Goal: Task Accomplishment & Management: Use online tool/utility

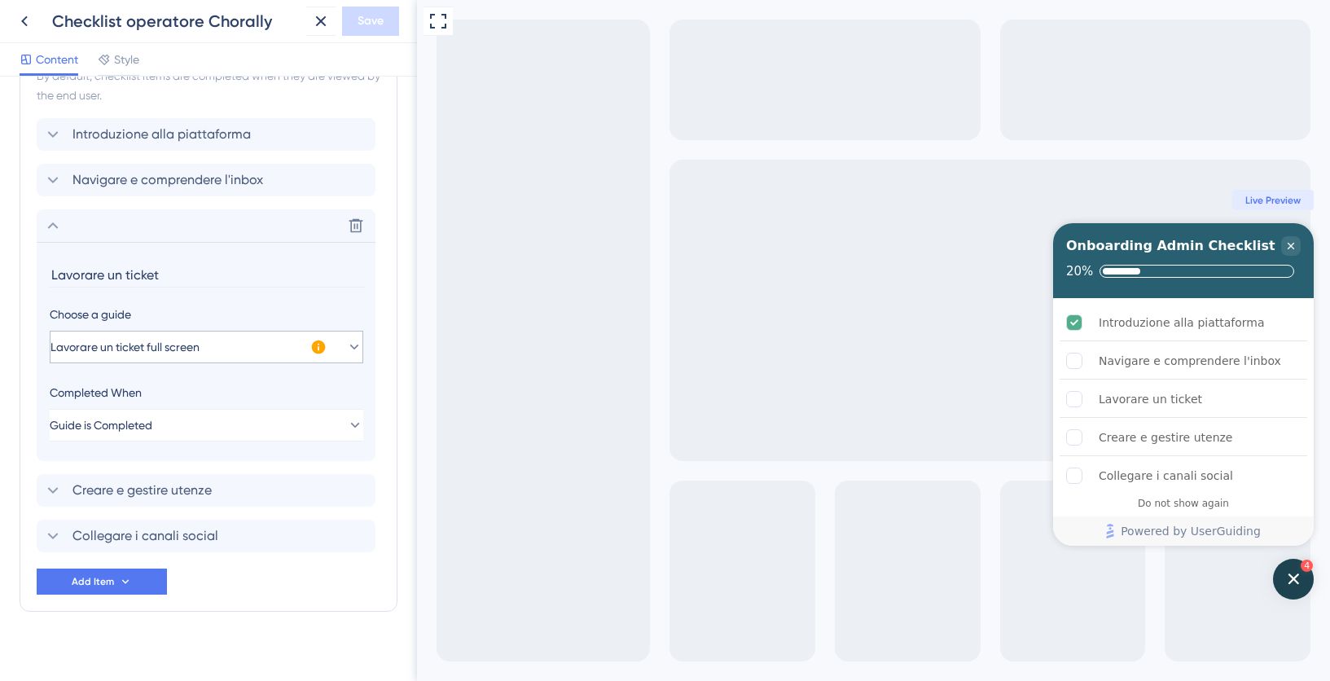
scroll to position [767, 0]
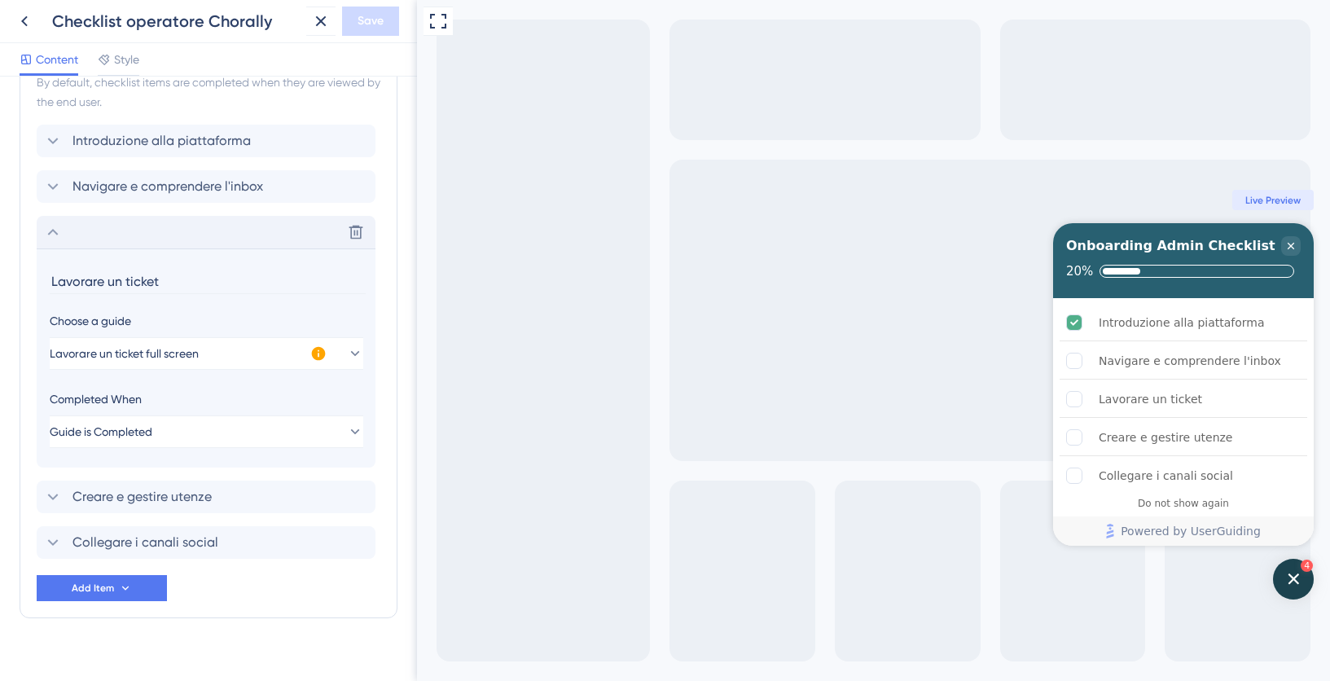
click at [46, 232] on icon at bounding box center [53, 232] width 20 height 20
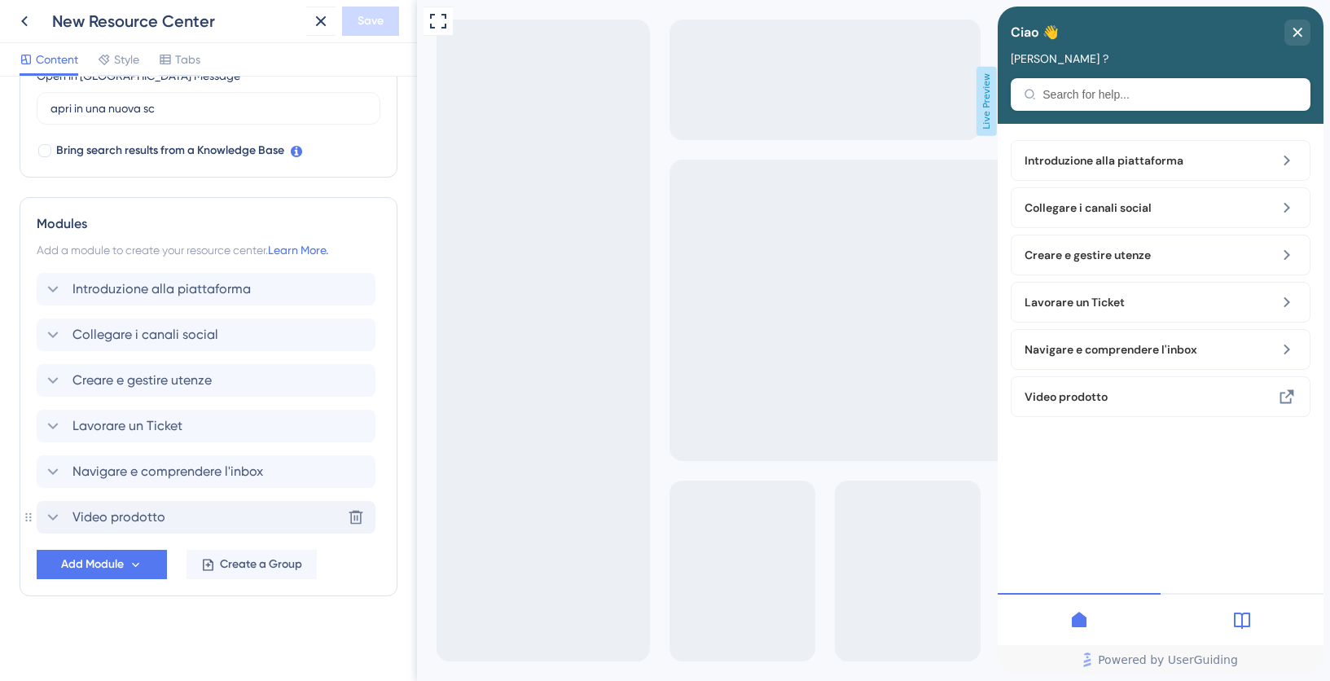
click at [55, 513] on icon at bounding box center [53, 517] width 20 height 20
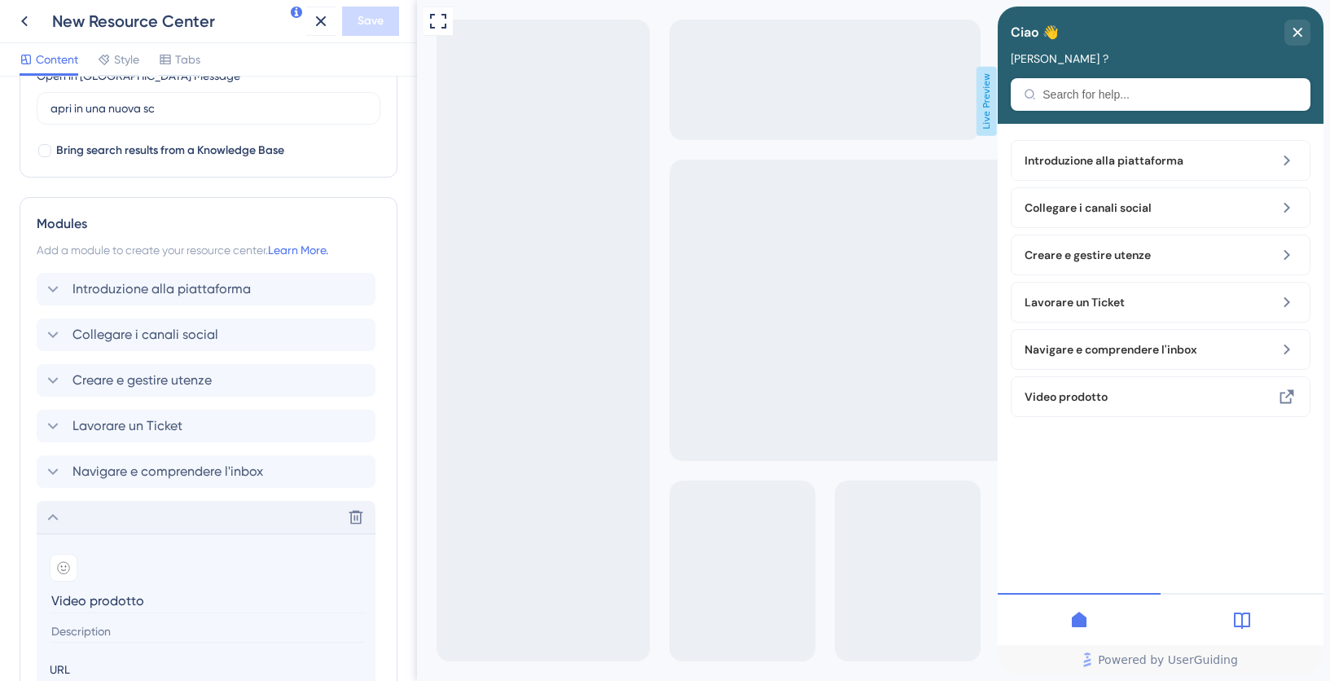
scroll to position [815, 0]
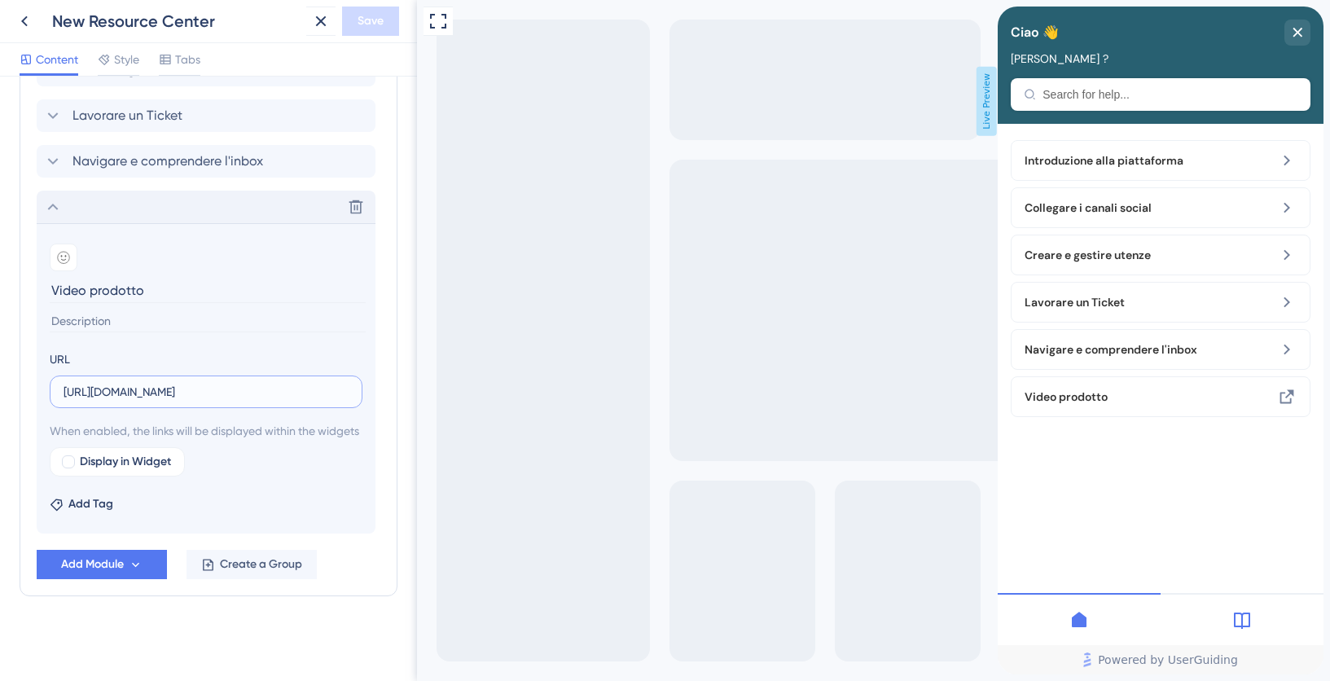
click at [156, 383] on input "https://youtu.be/a_AFu9bNdvA?si=9I9sOi0X5lvjOtW2" at bounding box center [206, 392] width 285 height 18
click at [355, 199] on icon at bounding box center [356, 207] width 16 height 16
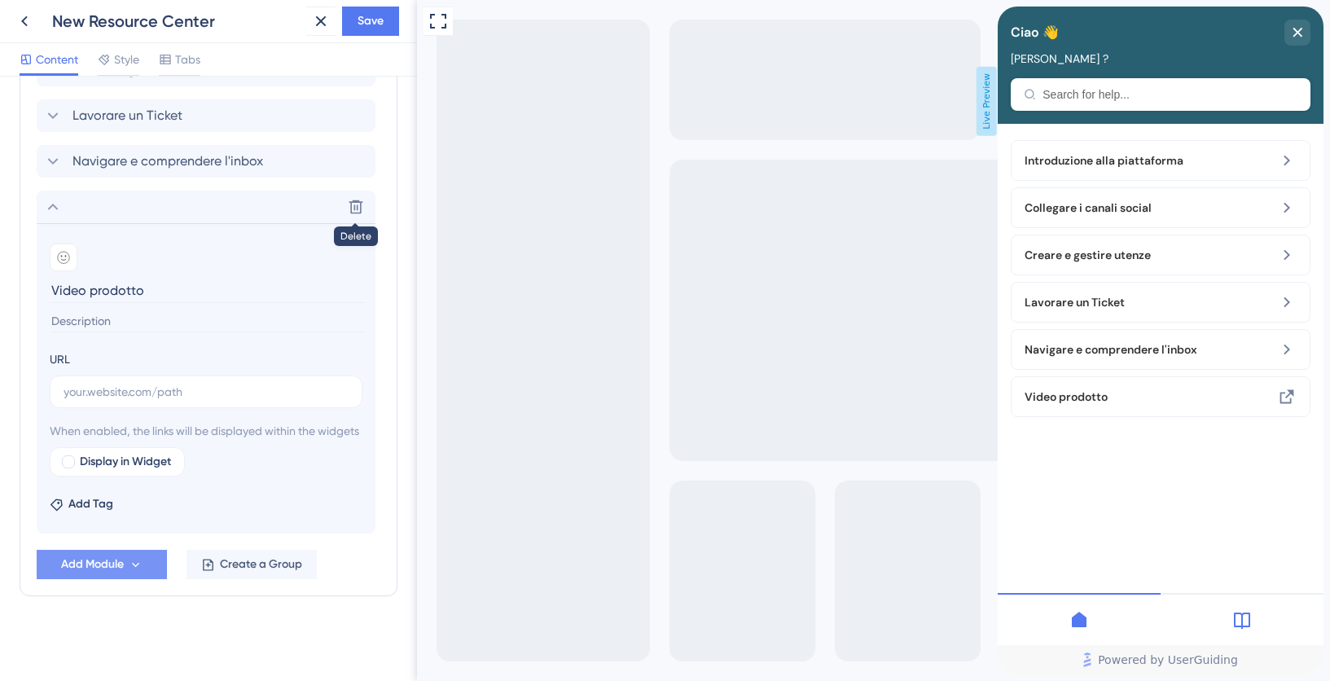
click at [92, 568] on span "Add Module" at bounding box center [92, 565] width 63 height 20
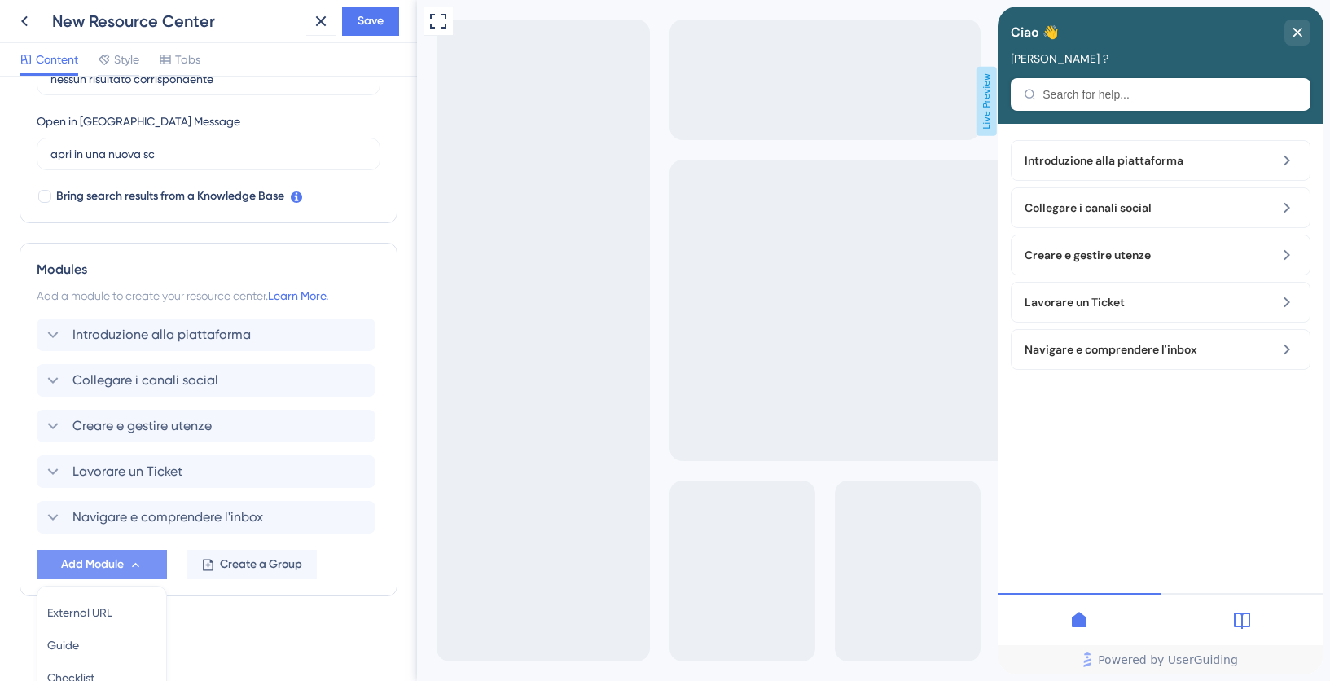
scroll to position [594, 0]
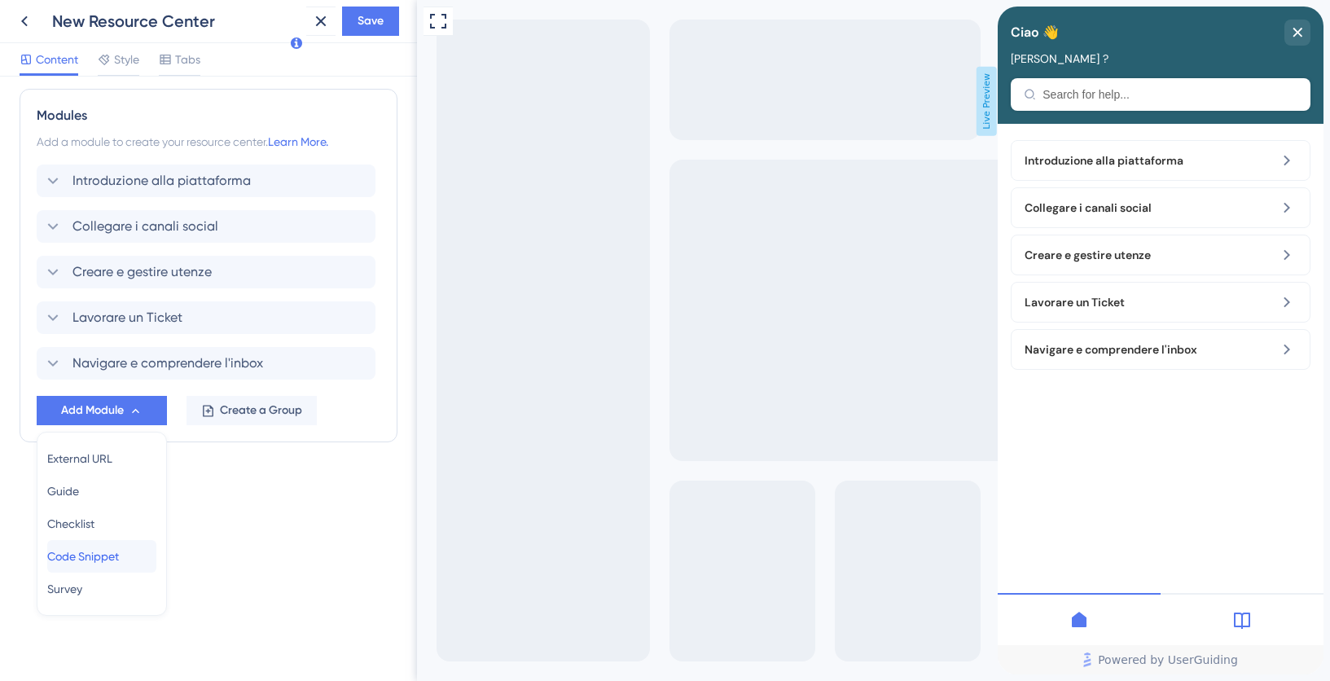
click at [82, 560] on span "Code Snippet" at bounding box center [83, 557] width 72 height 20
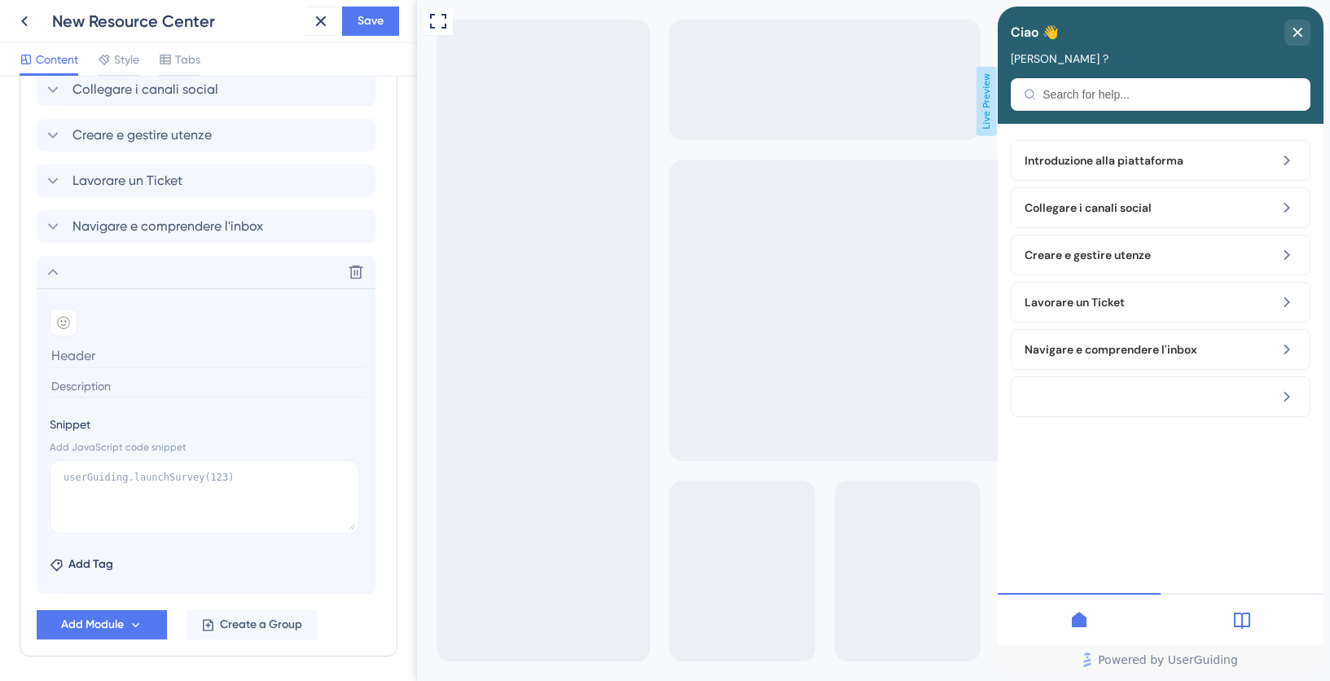
scroll to position [730, 0]
click at [356, 269] on icon at bounding box center [356, 273] width 16 height 16
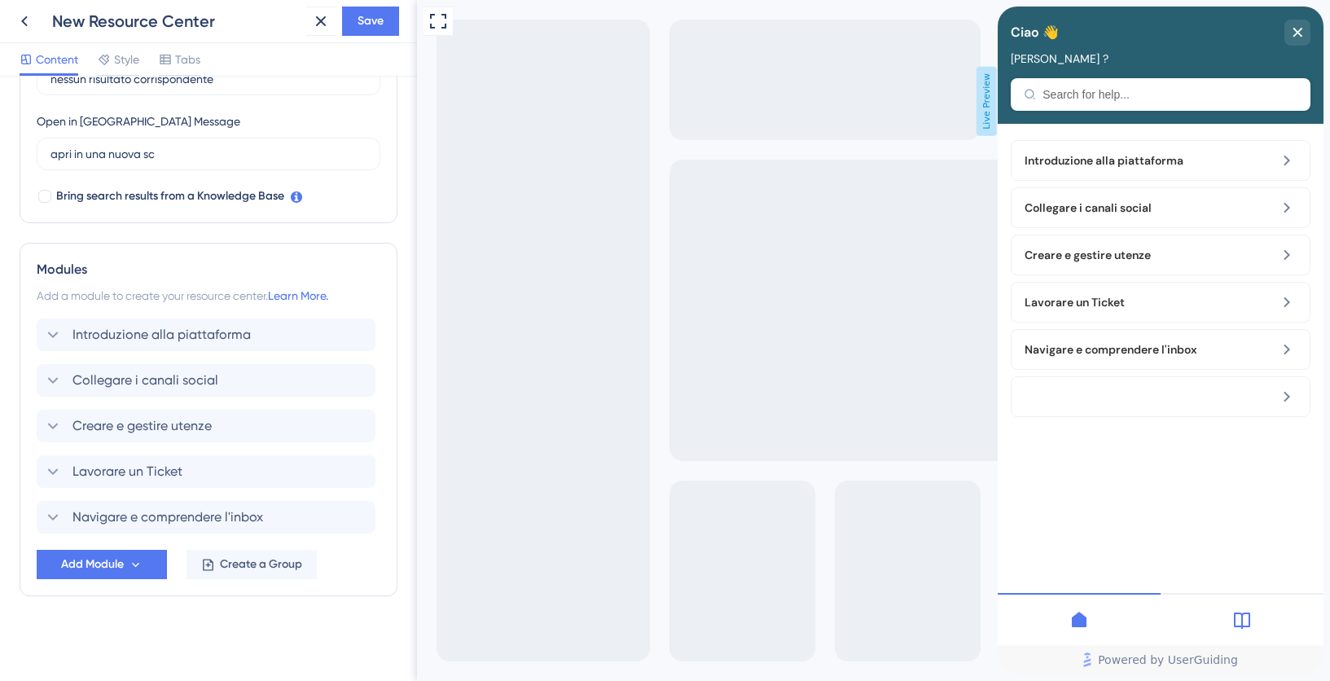
scroll to position [440, 0]
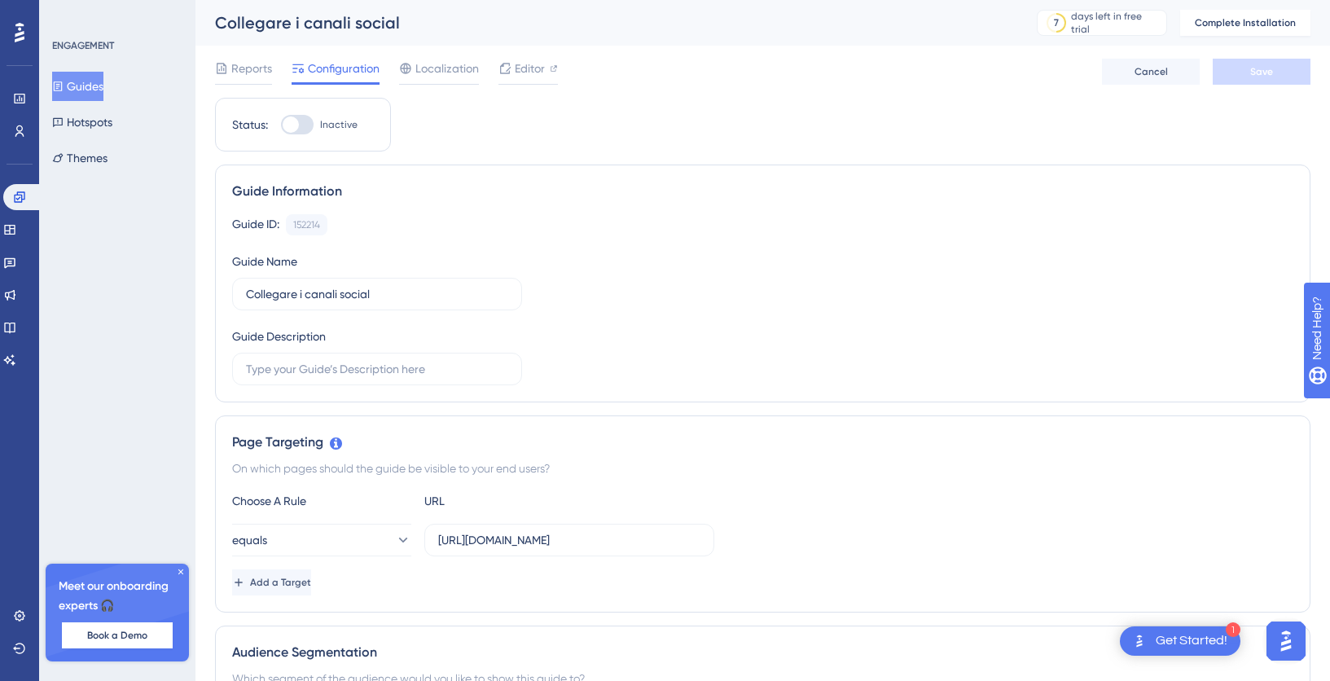
click at [88, 90] on button "Guides" at bounding box center [77, 86] width 51 height 29
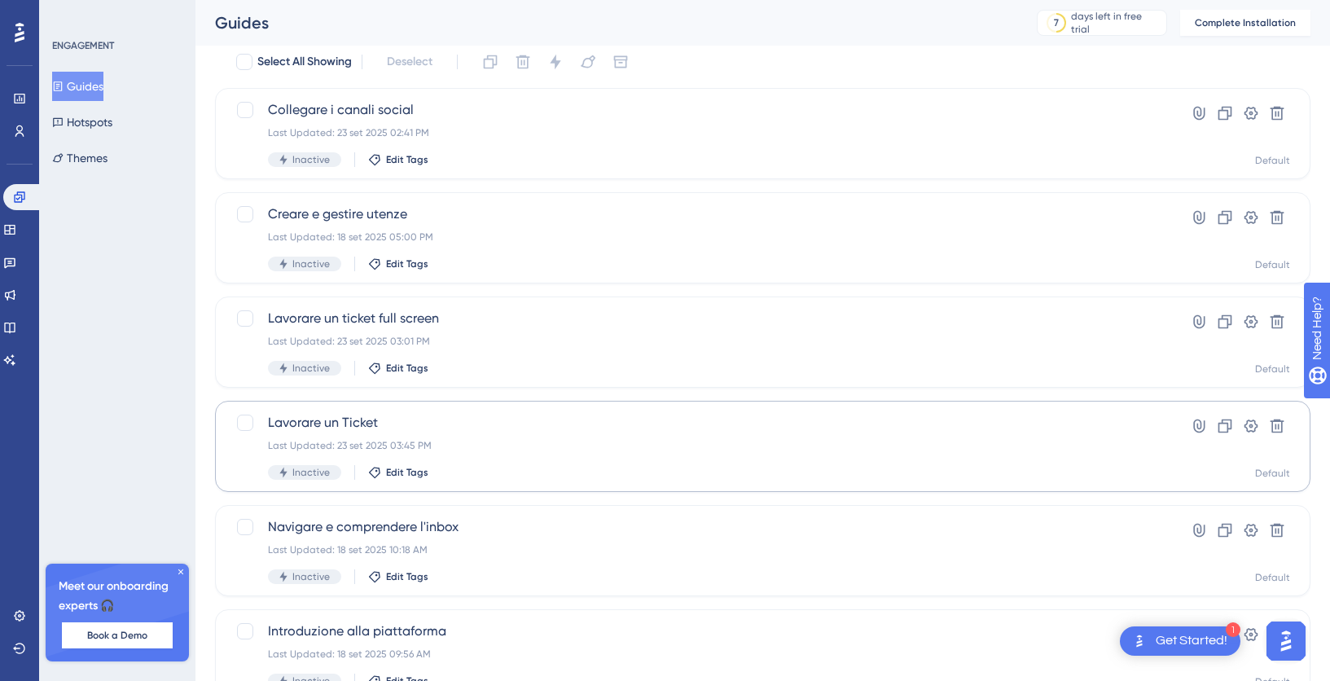
scroll to position [64, 0]
click at [324, 423] on span "Lavorare un Ticket" at bounding box center [697, 421] width 859 height 20
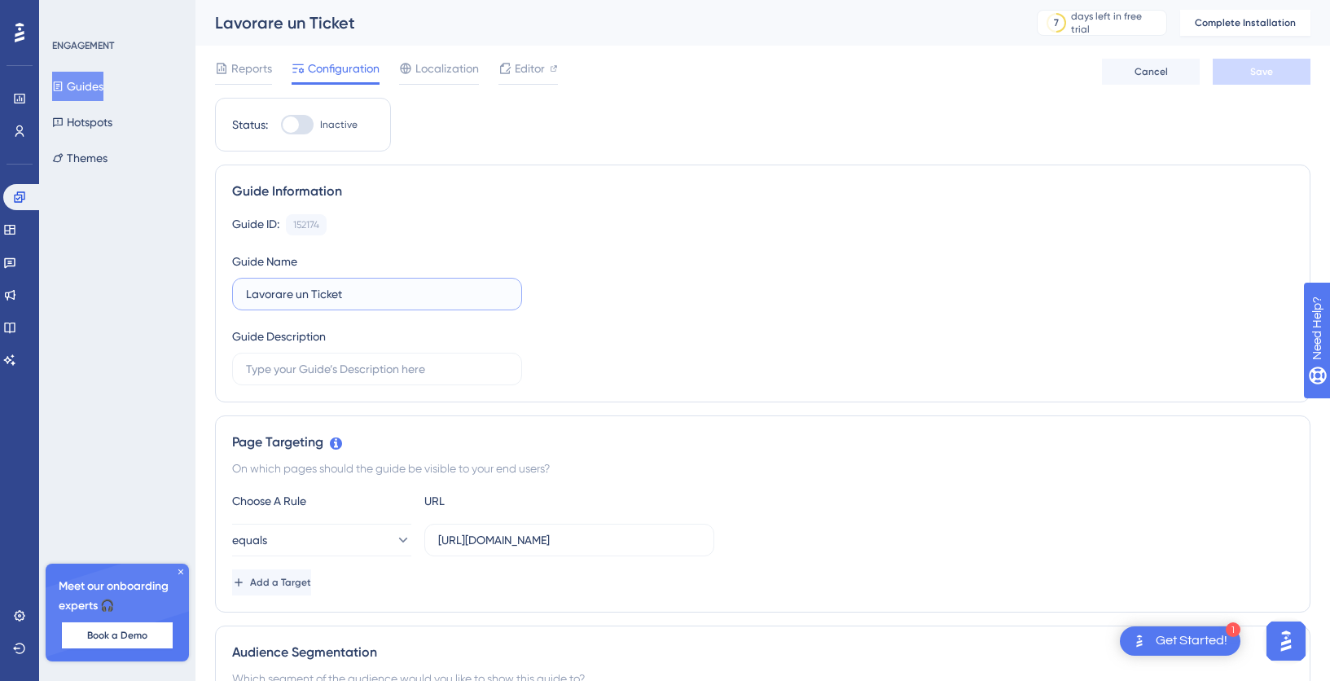
click at [248, 296] on input "Lavorare un Ticket" at bounding box center [377, 294] width 262 height 18
drag, startPoint x: 279, startPoint y: 295, endPoint x: 340, endPoint y: 296, distance: 61.1
click at [340, 296] on input "Video Lavorare un Ticket" at bounding box center [377, 294] width 262 height 18
type input "Video - Lavorare Ticket"
click at [1249, 80] on button "Save" at bounding box center [1262, 72] width 98 height 26
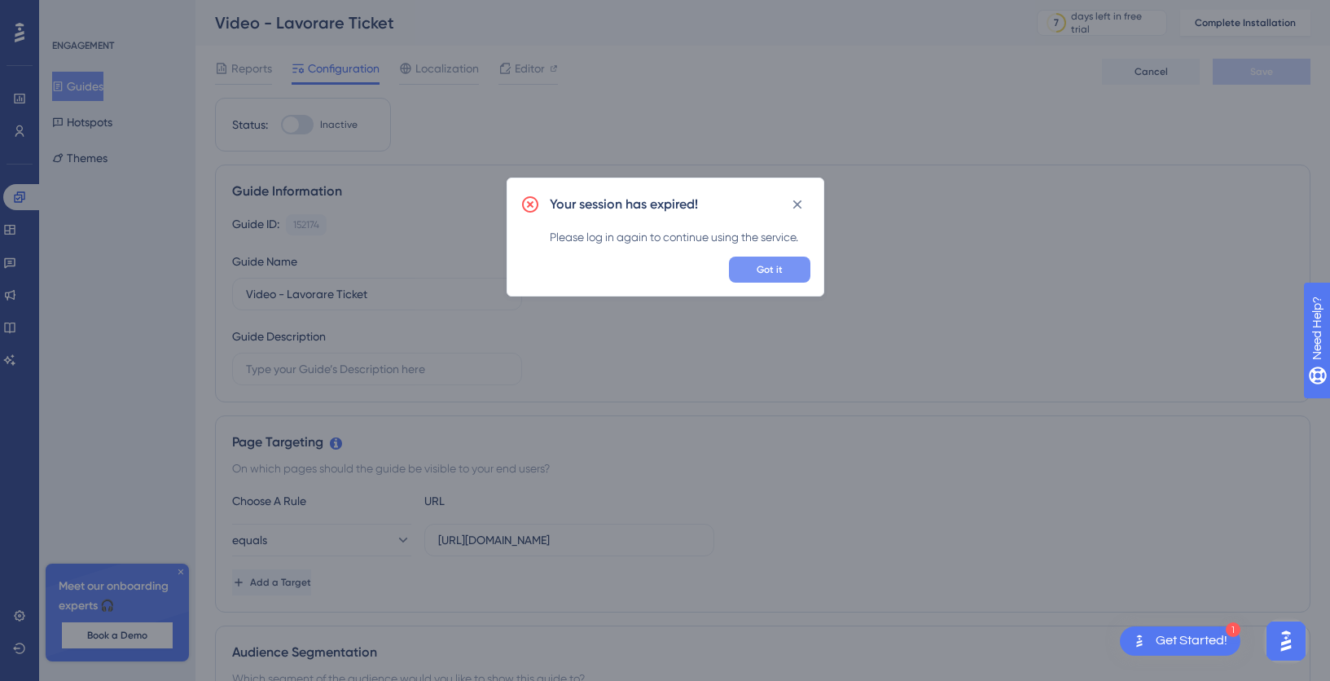
click at [786, 262] on button "Got it" at bounding box center [769, 270] width 81 height 26
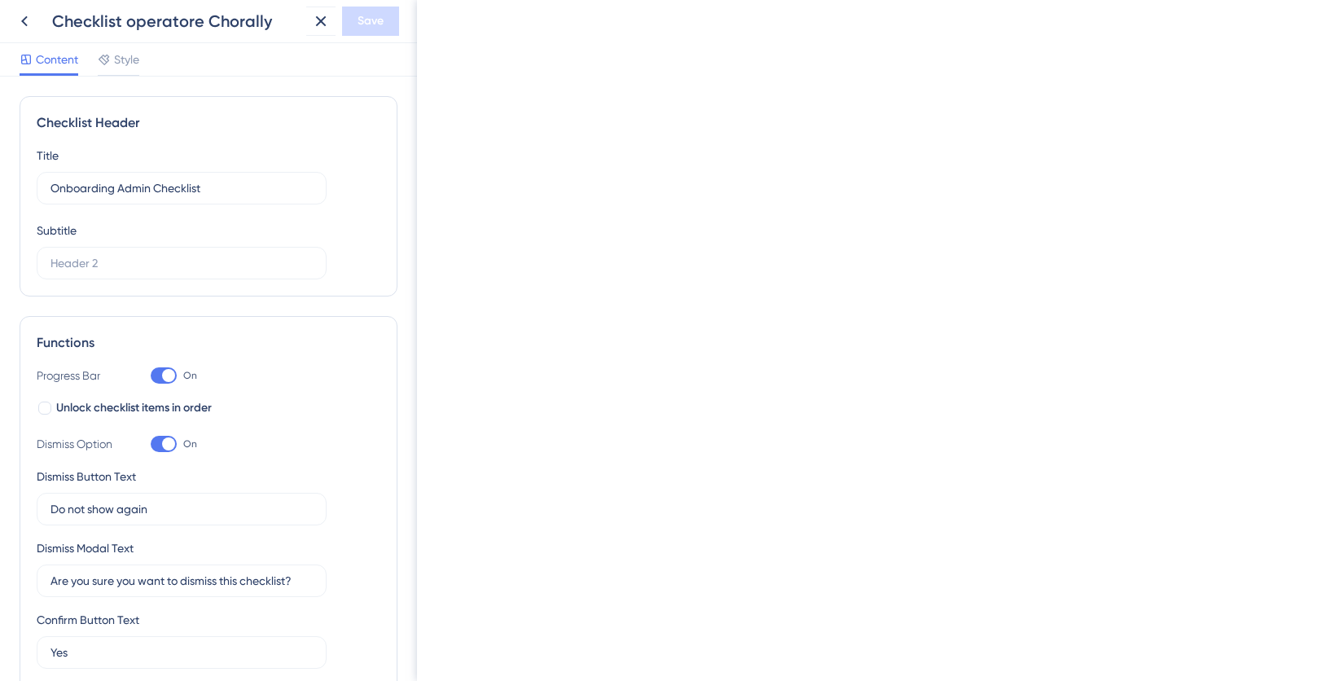
click at [155, 424] on div "Progress Bar On Unlock checklist items in order Dismiss Option On Dismiss Butto…" at bounding box center [209, 553] width 344 height 375
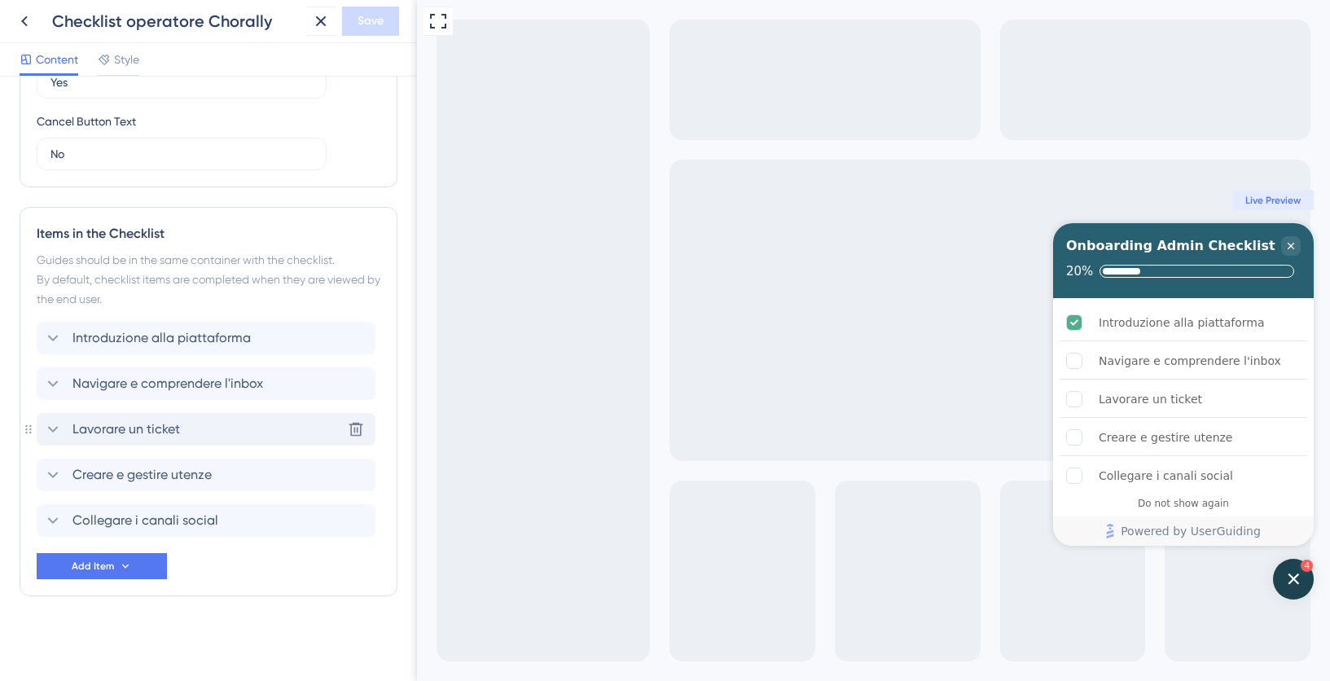
click at [51, 428] on icon at bounding box center [53, 429] width 20 height 20
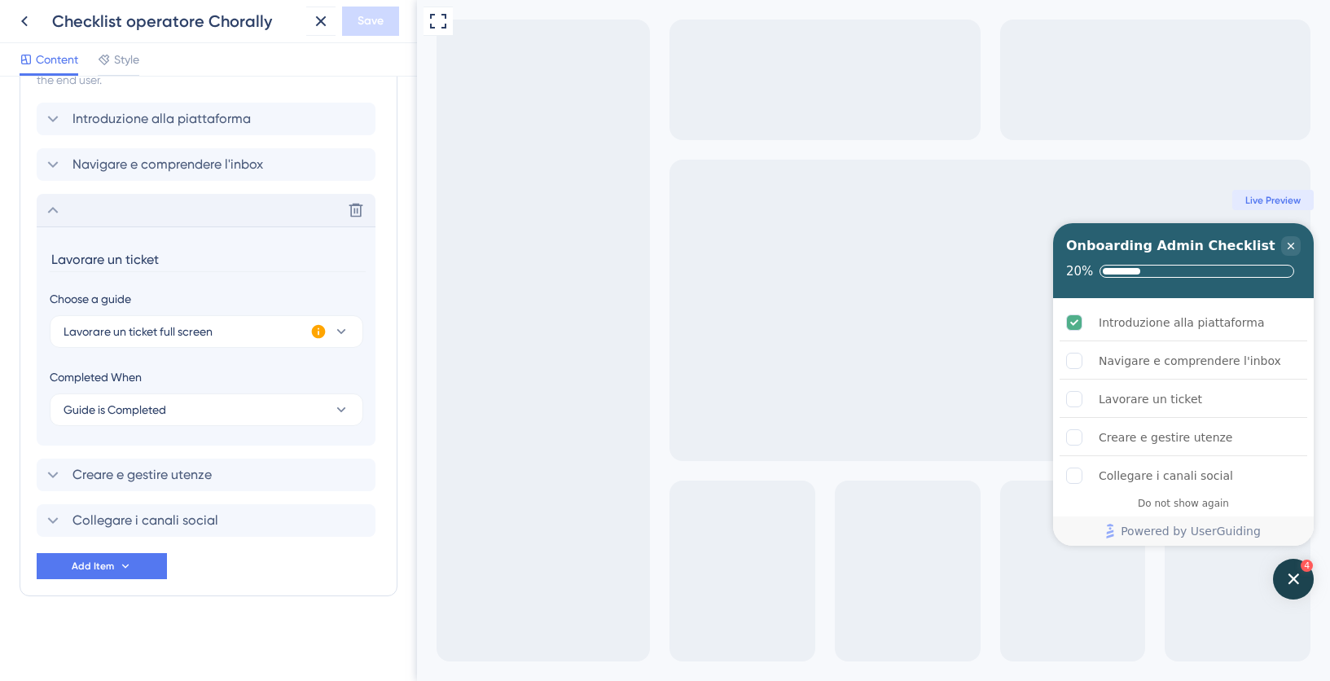
click at [56, 211] on icon at bounding box center [53, 210] width 11 height 7
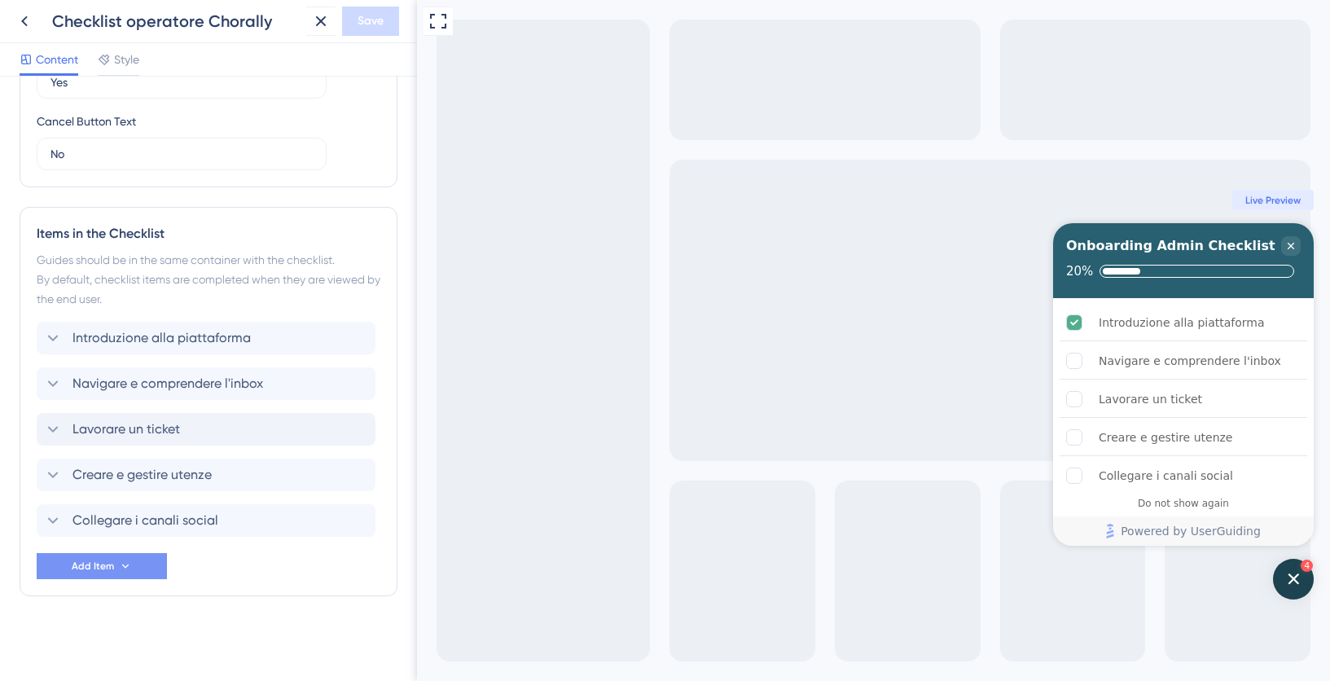
click at [81, 564] on span "Add Item" at bounding box center [93, 566] width 42 height 13
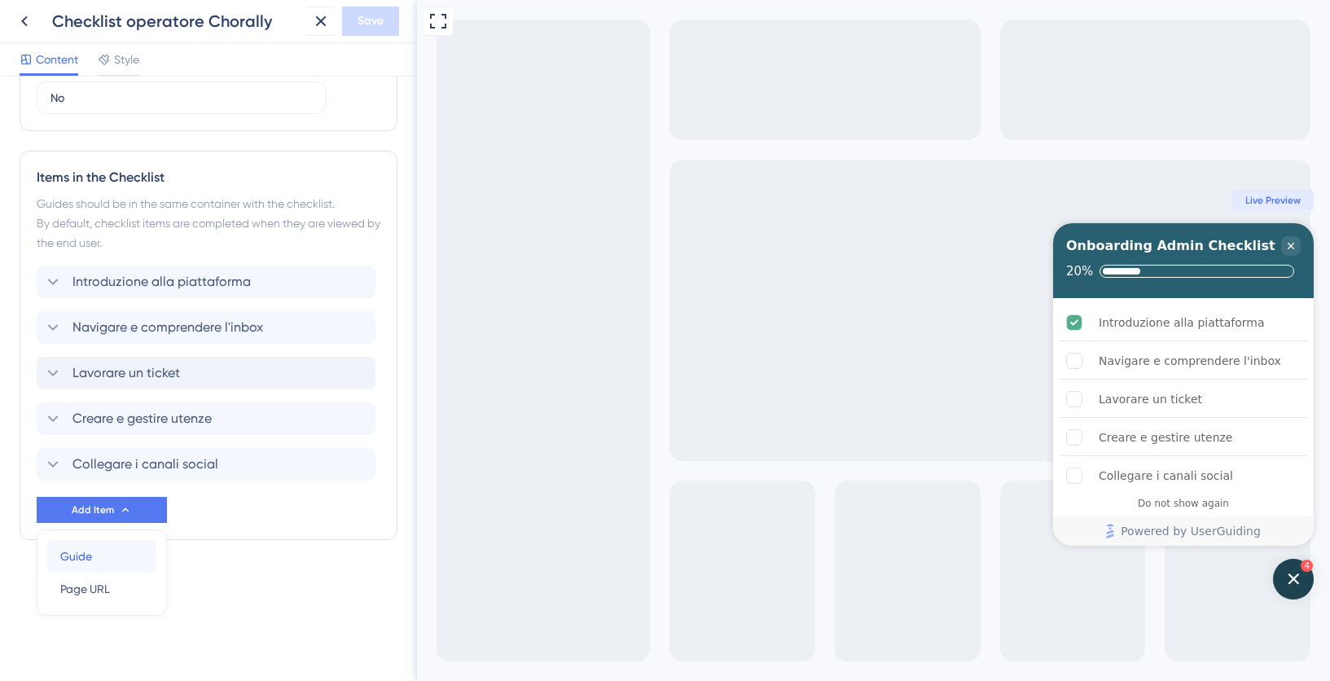
click at [103, 558] on div "Guide Guide" at bounding box center [101, 556] width 83 height 33
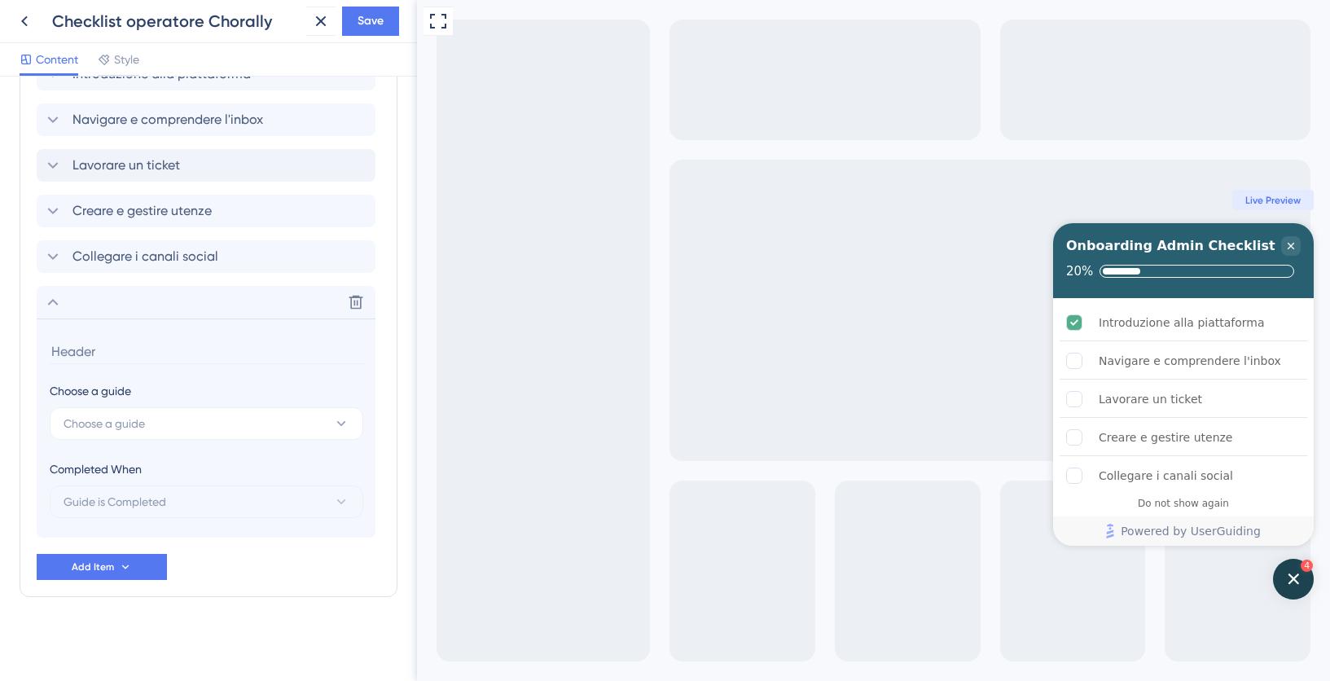
scroll to position [835, 0]
click at [116, 420] on span "Choose a guide" at bounding box center [104, 423] width 81 height 20
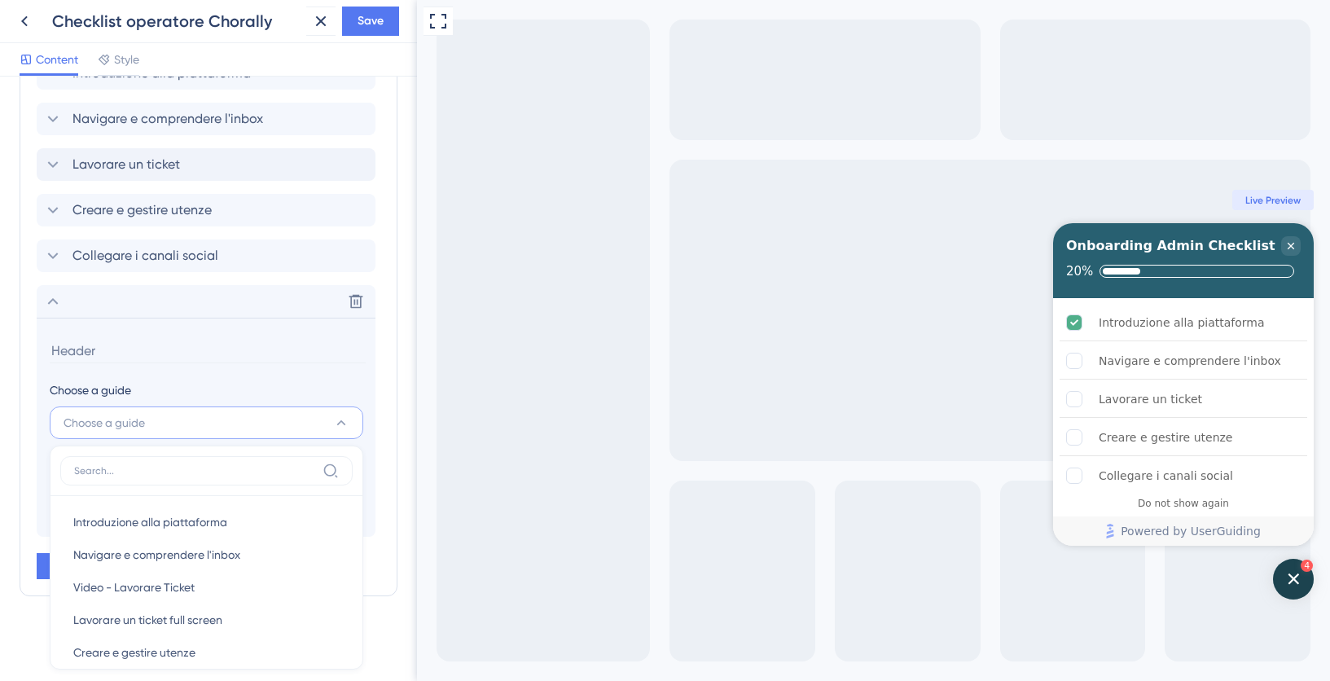
scroll to position [839, 0]
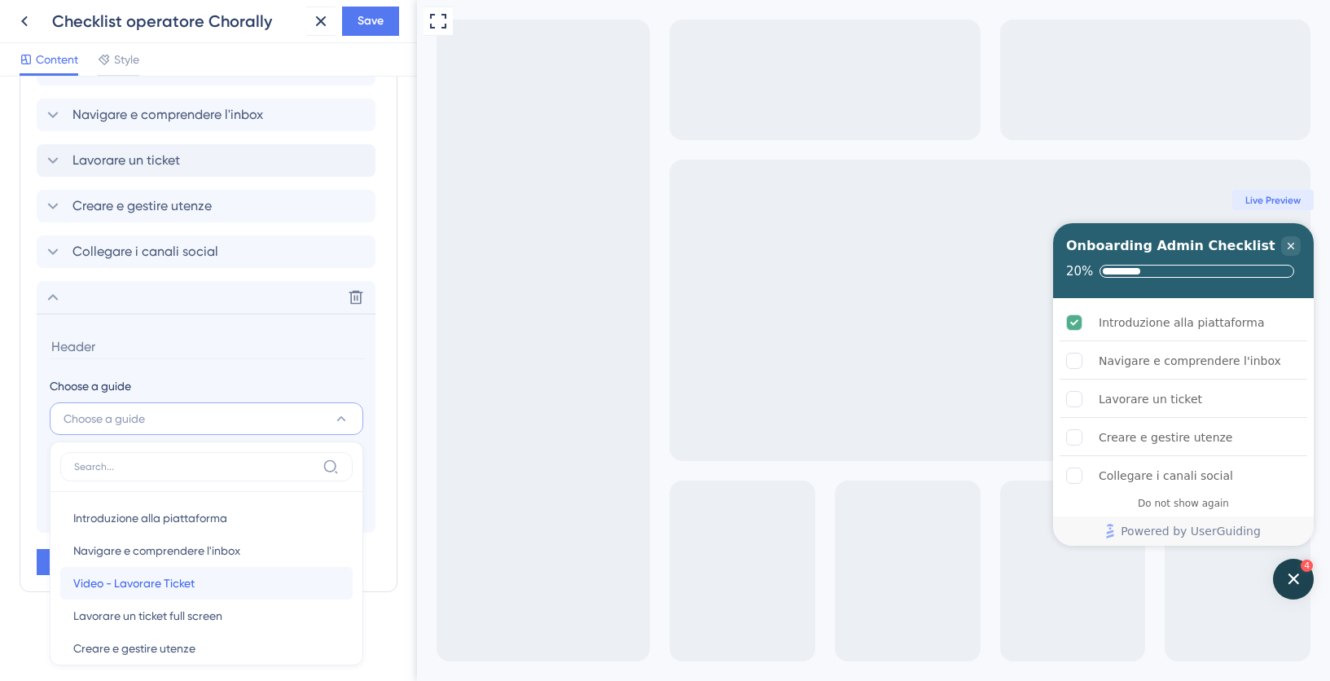
click at [149, 582] on span "Video - Lavorare Ticket" at bounding box center [133, 583] width 121 height 20
type input "Video - Lavorare Ticket"
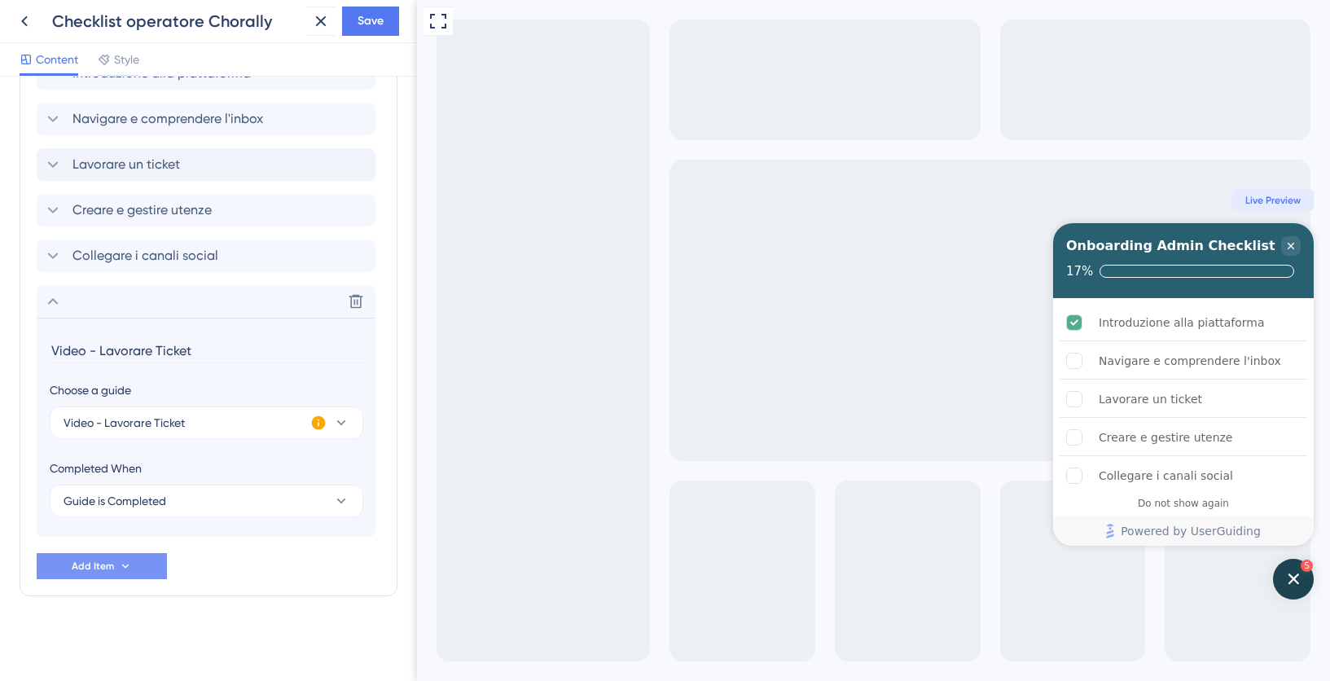
click at [86, 570] on span "Add Item" at bounding box center [93, 566] width 42 height 13
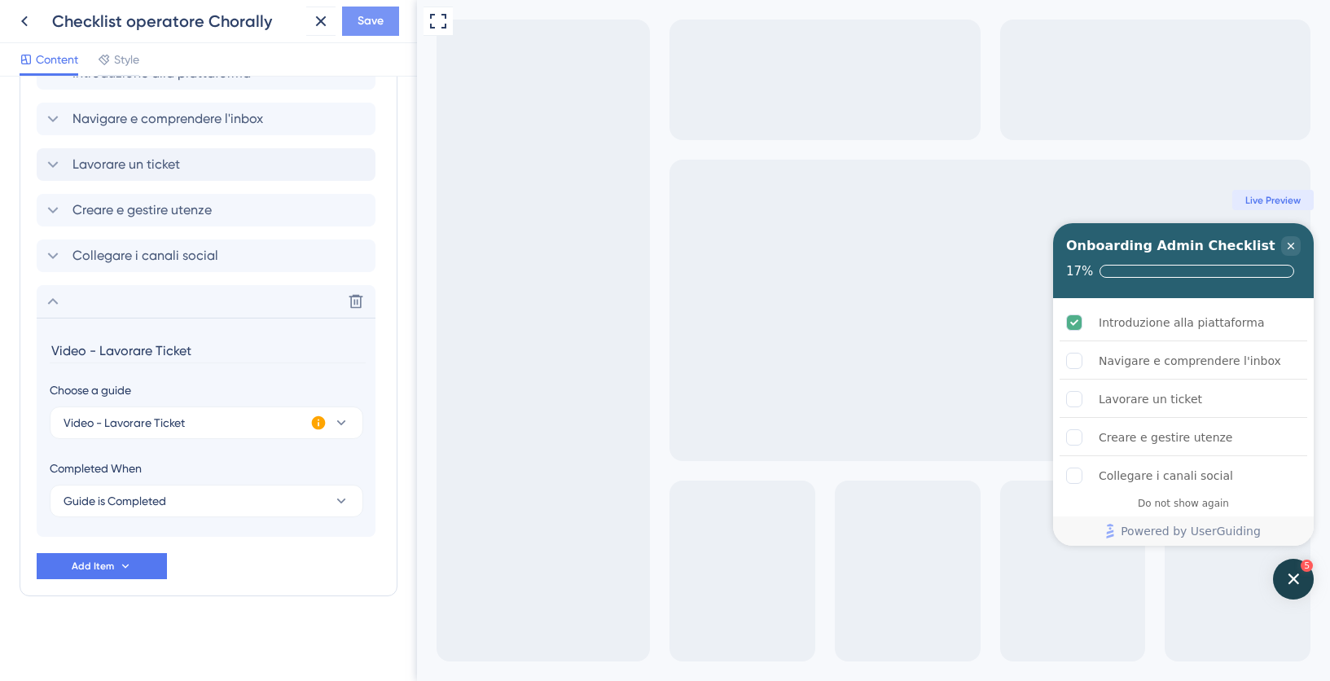
click at [374, 17] on span "Save" at bounding box center [371, 21] width 26 height 20
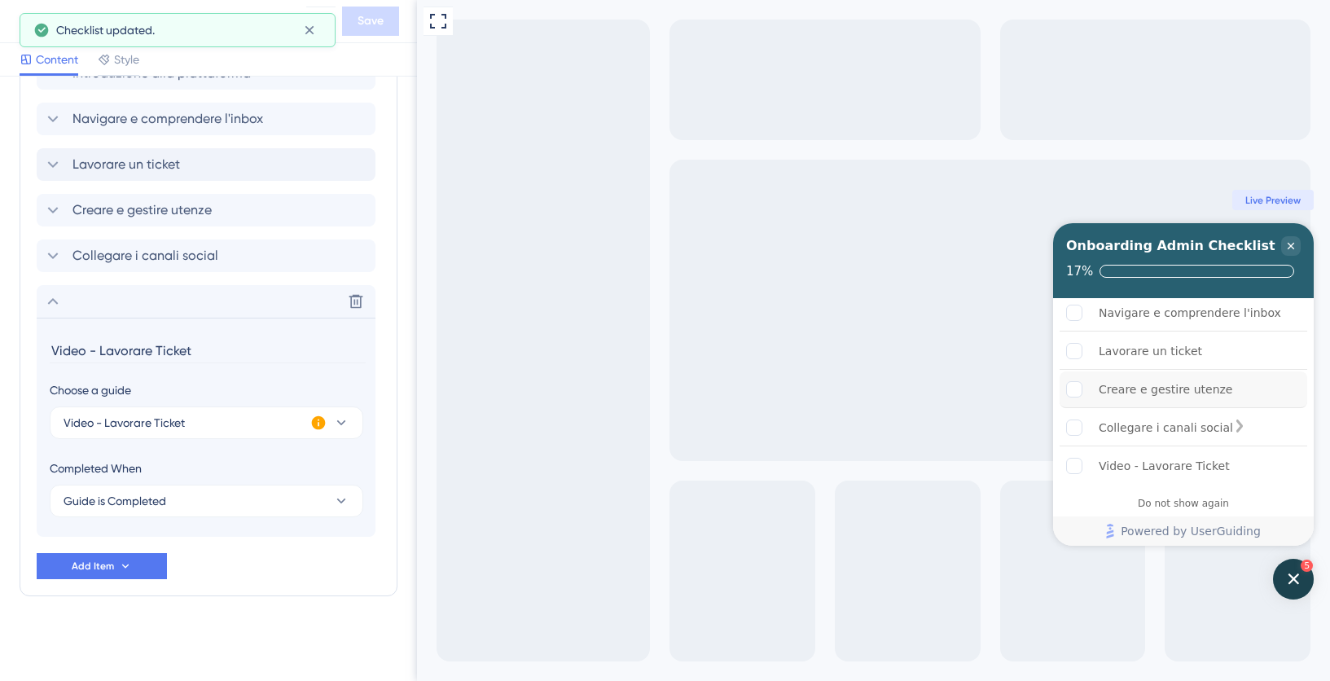
scroll to position [0, 0]
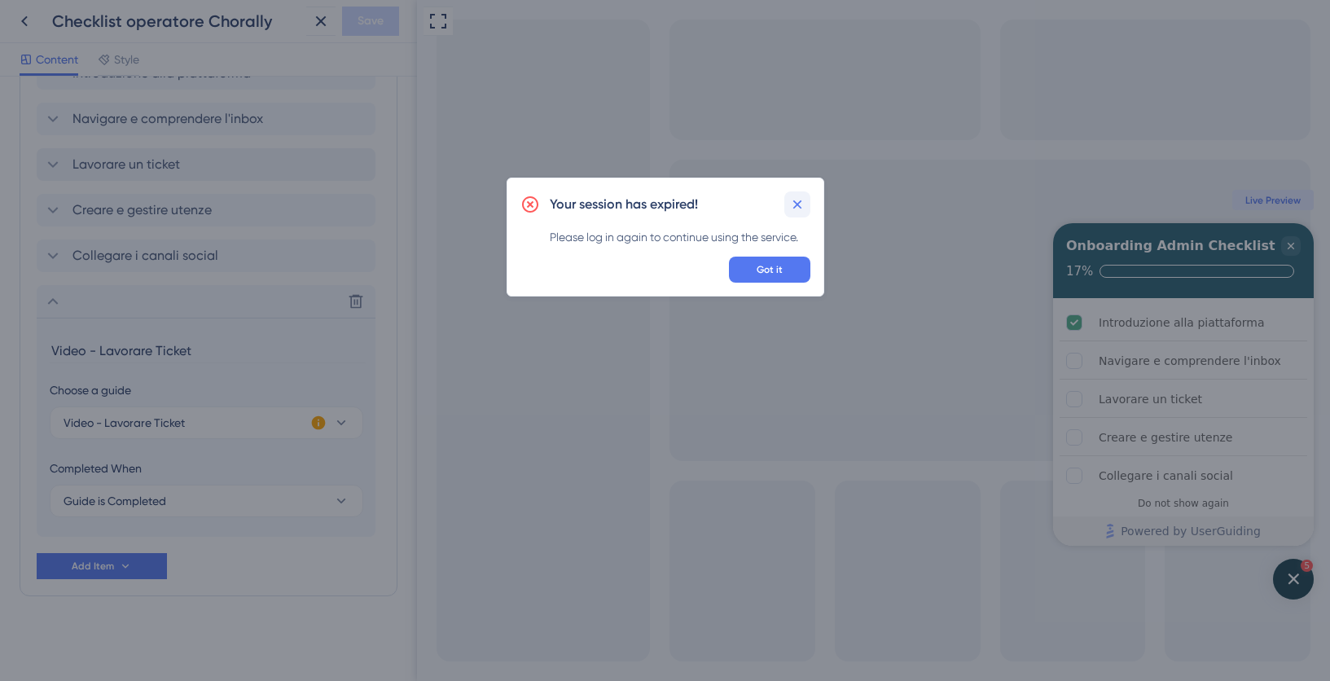
click at [793, 202] on icon at bounding box center [797, 204] width 16 height 16
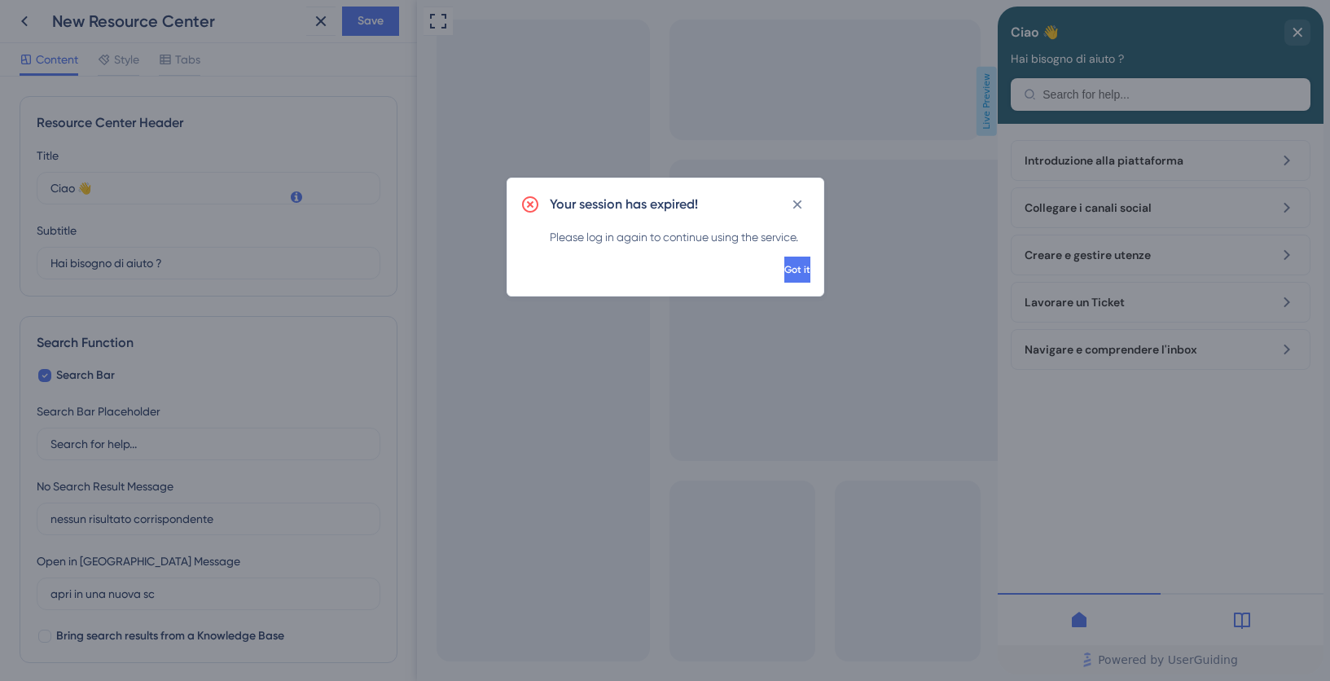
scroll to position [440, 0]
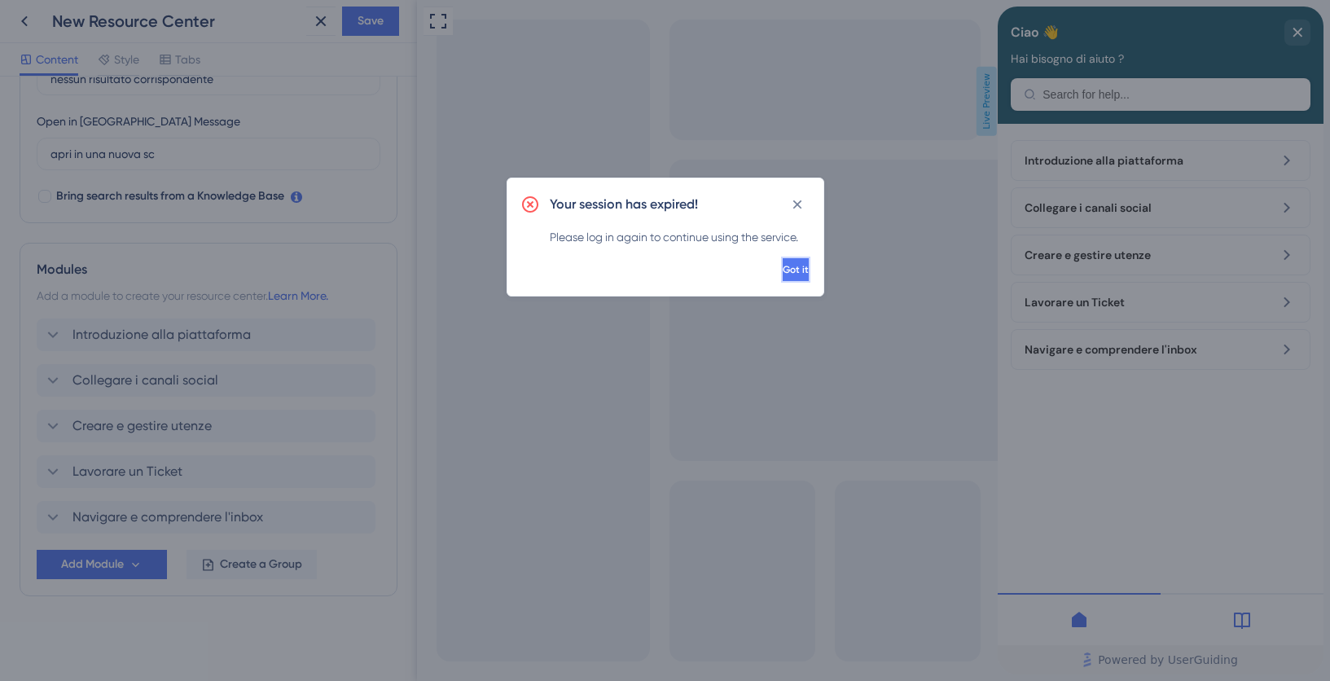
click at [783, 264] on span "Got it" at bounding box center [796, 269] width 26 height 13
